Goal: Information Seeking & Learning: Learn about a topic

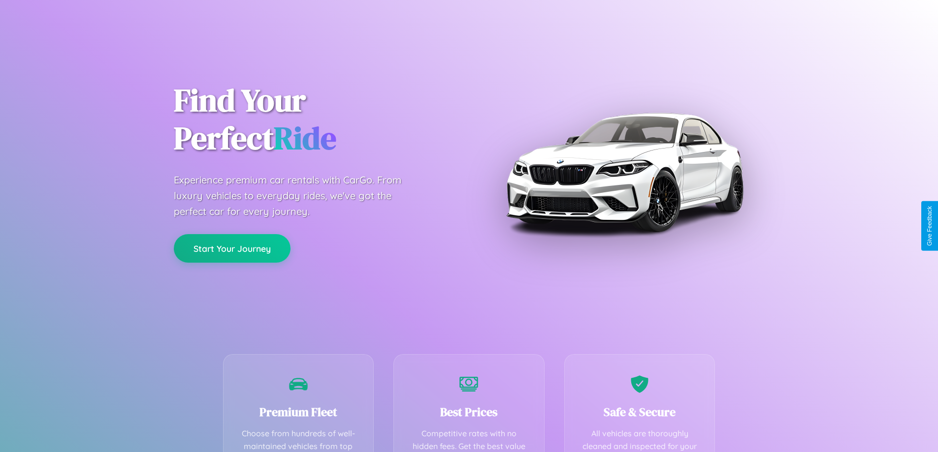
scroll to position [287, 0]
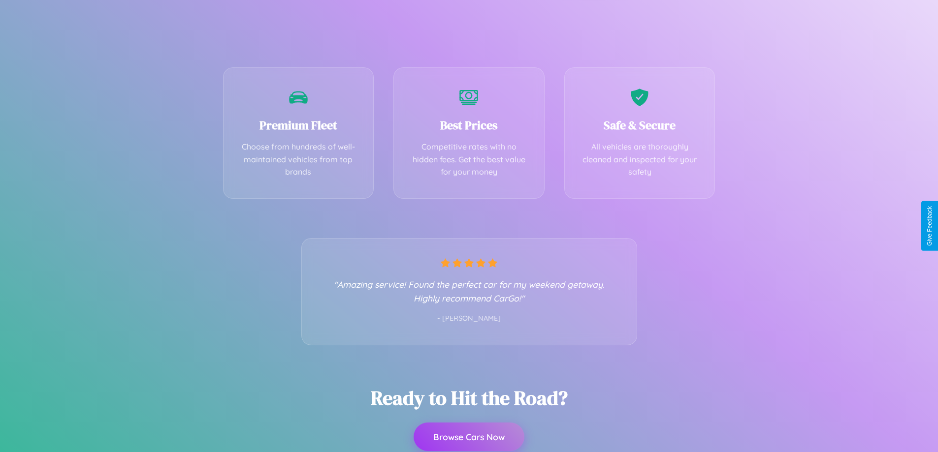
click at [469, 437] on button "Browse Cars Now" at bounding box center [468, 437] width 111 height 29
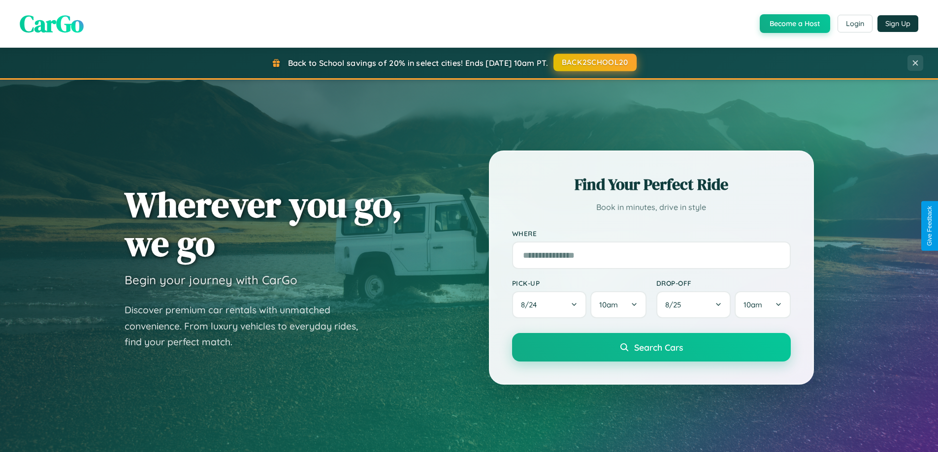
click at [594, 63] on button "BACK2SCHOOL20" at bounding box center [594, 63] width 83 height 18
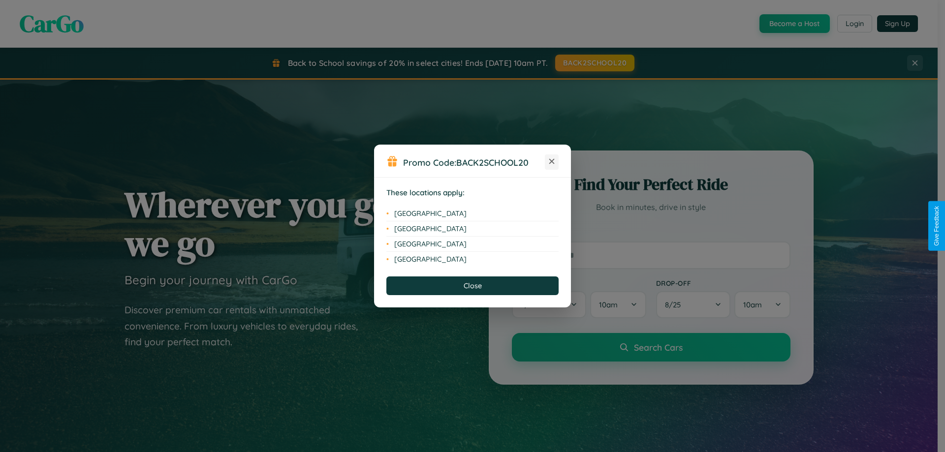
click at [552, 162] on icon at bounding box center [551, 161] width 5 height 5
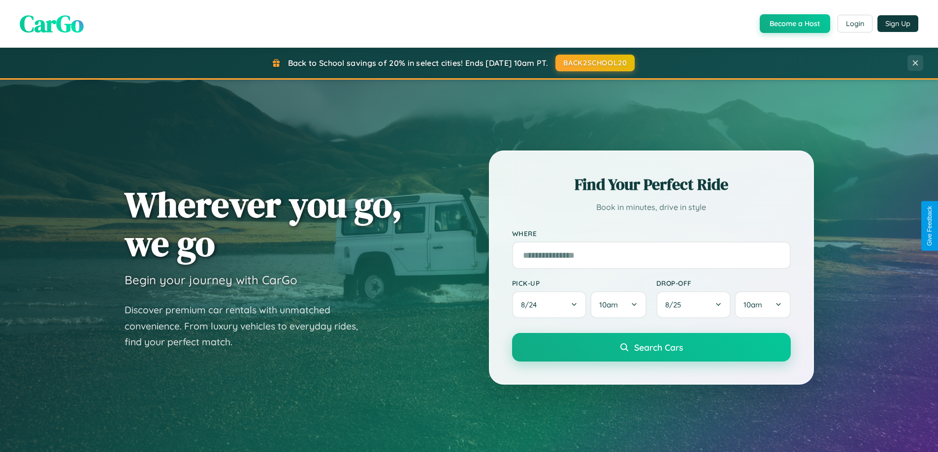
scroll to position [1894, 0]
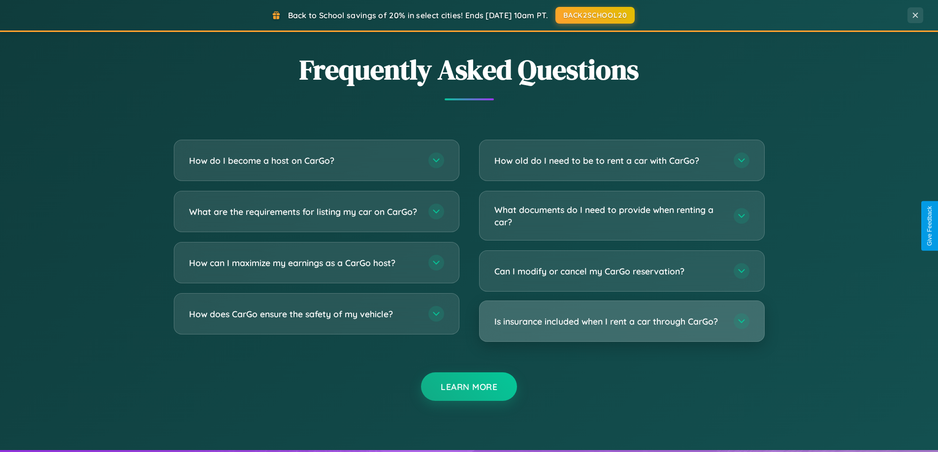
click at [621, 322] on h3 "Is insurance included when I rent a car through CarGo?" at bounding box center [608, 322] width 229 height 12
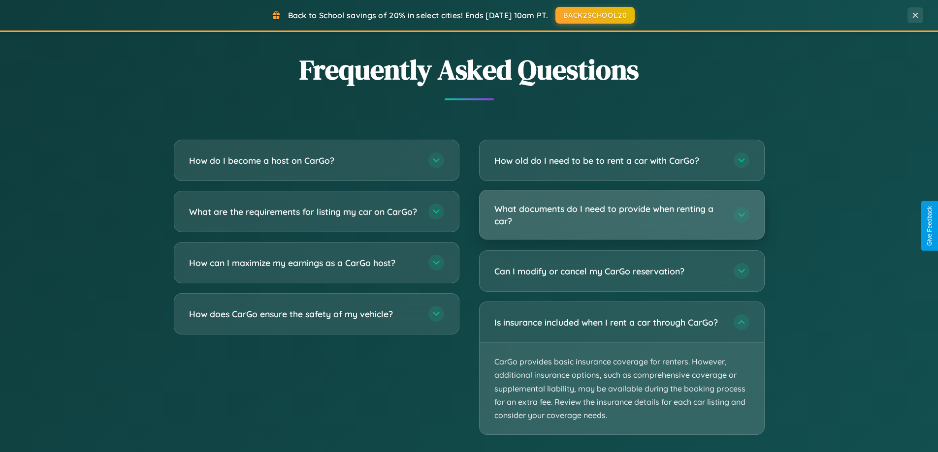
click at [621, 215] on h3 "What documents do I need to provide when renting a car?" at bounding box center [608, 215] width 229 height 24
